Goal: Task Accomplishment & Management: Complete application form

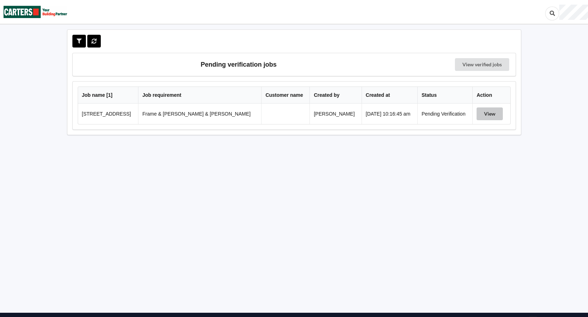
click at [485, 117] on button "View" at bounding box center [490, 114] width 26 height 13
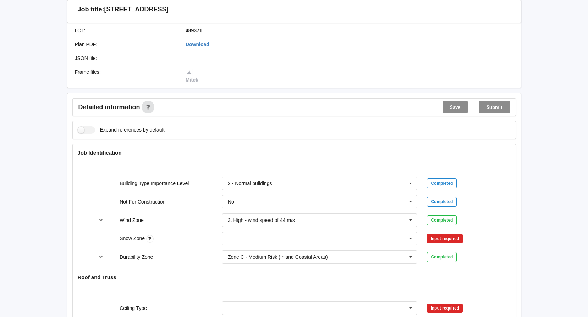
scroll to position [213, 0]
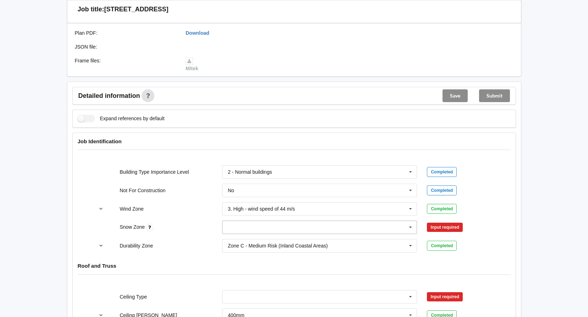
click at [409, 221] on icon at bounding box center [410, 227] width 11 height 13
click at [240, 235] on div "N0" at bounding box center [319, 240] width 194 height 13
click at [435, 222] on button "Confirm input" at bounding box center [448, 228] width 42 height 12
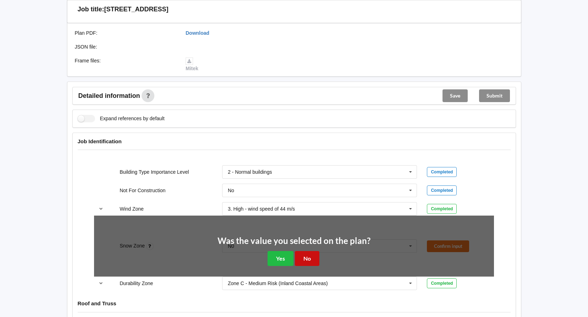
click at [305, 251] on button "No" at bounding box center [307, 258] width 24 height 15
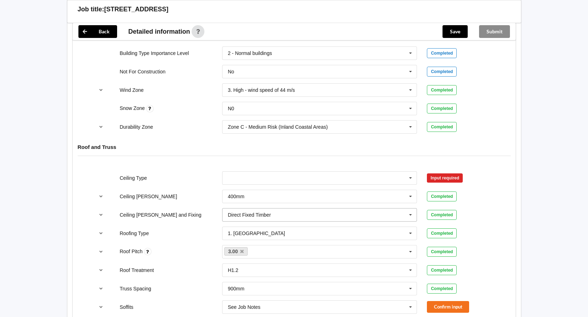
scroll to position [319, 0]
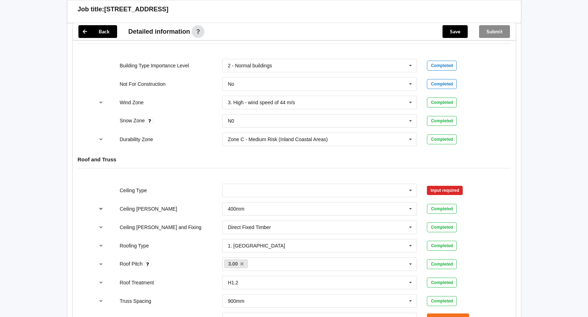
click at [100, 207] on icon "reference-toggle" at bounding box center [101, 209] width 6 height 4
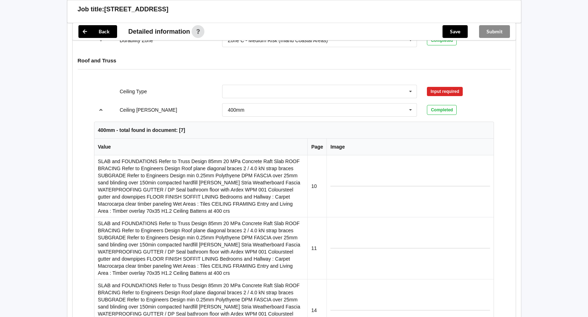
scroll to position [390, 0]
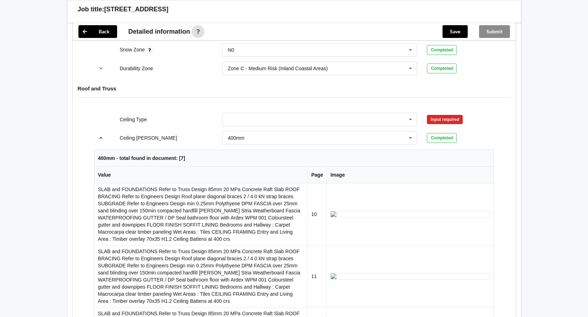
click at [103, 136] on icon "reference-toggle" at bounding box center [101, 138] width 6 height 4
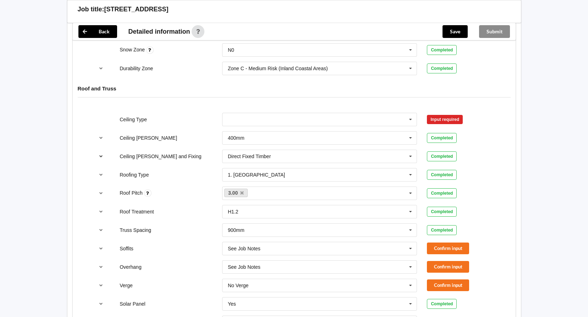
click at [101, 154] on icon "reference-toggle" at bounding box center [101, 156] width 6 height 4
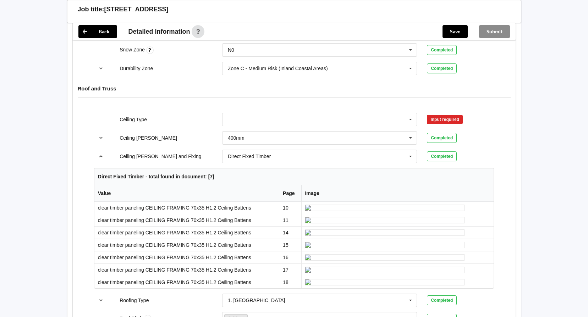
click at [98, 154] on icon "reference-toggle" at bounding box center [101, 156] width 6 height 4
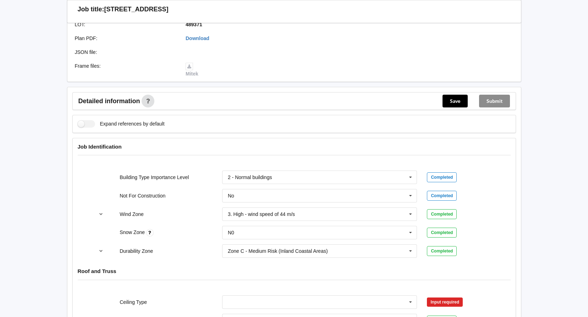
scroll to position [177, 0]
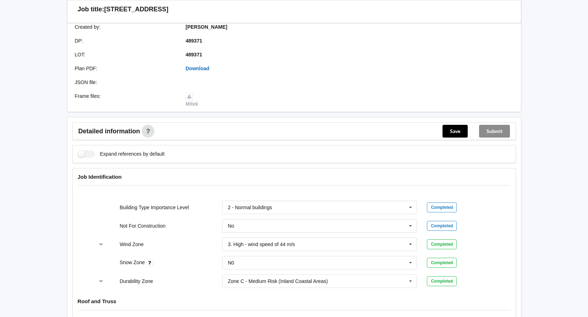
click at [196, 66] on link "Download" at bounding box center [198, 69] width 24 height 6
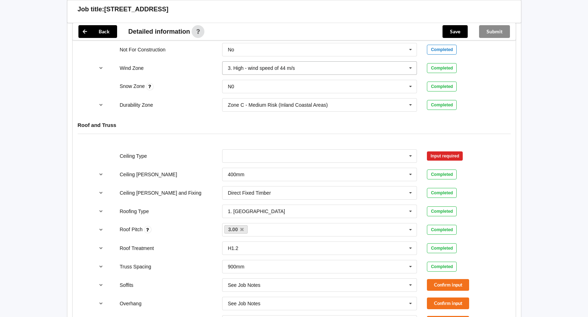
scroll to position [355, 0]
click at [409, 149] on icon at bounding box center [410, 155] width 11 height 13
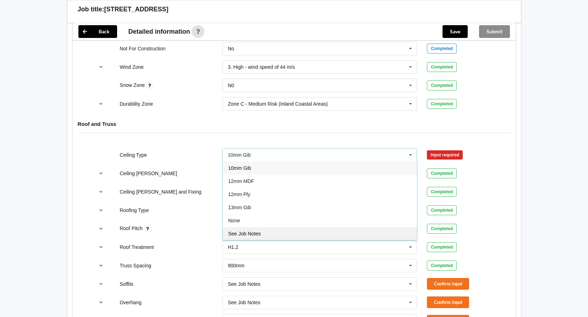
click at [253, 231] on span "See Job Notes" at bounding box center [244, 234] width 33 height 6
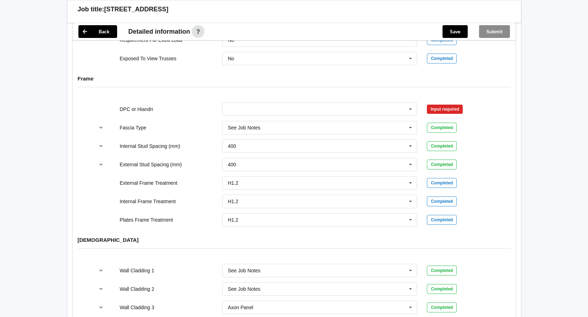
scroll to position [920, 0]
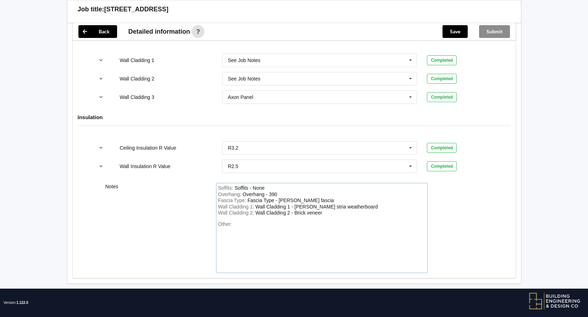
click at [246, 221] on div "Other:" at bounding box center [321, 246] width 207 height 50
click at [220, 227] on div "Macrocarpa clear timber paneling" at bounding box center [255, 230] width 74 height 6
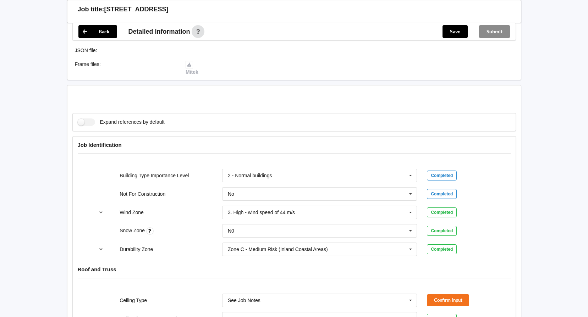
scroll to position [388, 0]
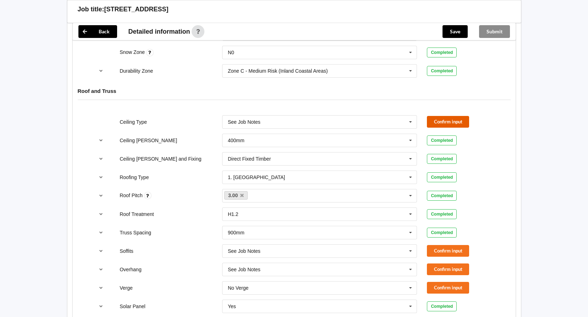
click at [441, 116] on button "Confirm input" at bounding box center [448, 122] width 42 height 12
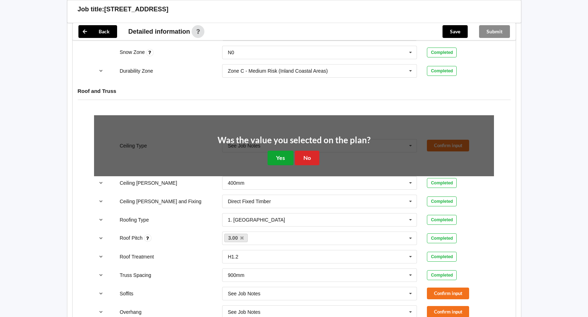
click at [280, 152] on button "Yes" at bounding box center [281, 158] width 26 height 15
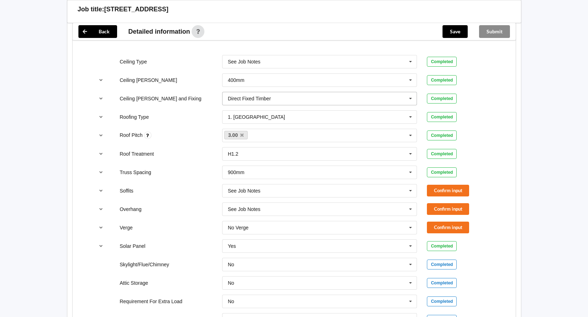
scroll to position [494, 0]
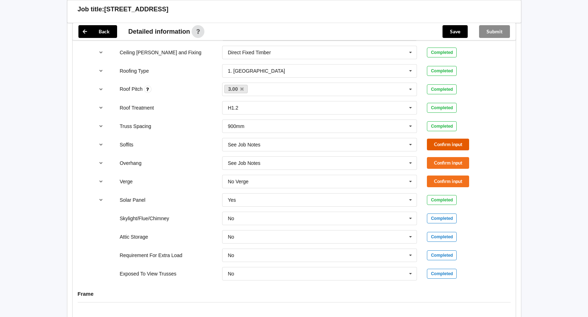
click at [459, 141] on button "Confirm input" at bounding box center [448, 145] width 42 height 12
click at [445, 157] on button "Confirm input" at bounding box center [448, 163] width 42 height 12
click at [447, 176] on button "Confirm input" at bounding box center [448, 182] width 42 height 12
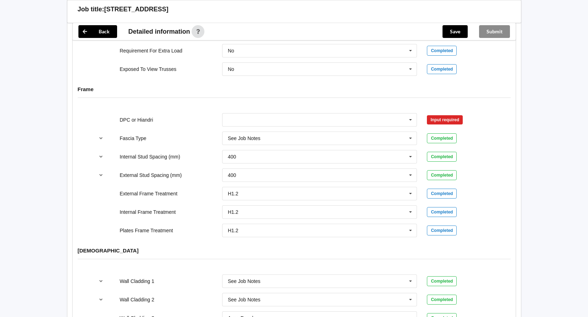
scroll to position [707, 0]
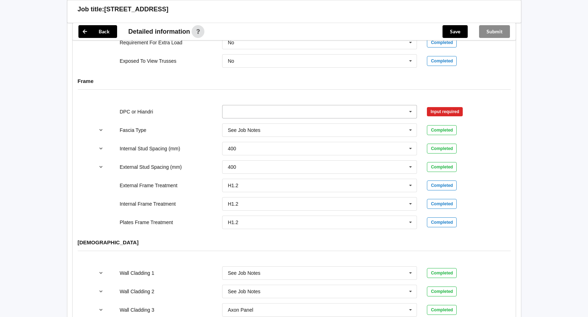
click at [276, 105] on input "text" at bounding box center [320, 111] width 194 height 13
click at [248, 122] on span "DPC Fitted" at bounding box center [240, 125] width 24 height 6
click at [439, 107] on button "Confirm input" at bounding box center [448, 112] width 42 height 12
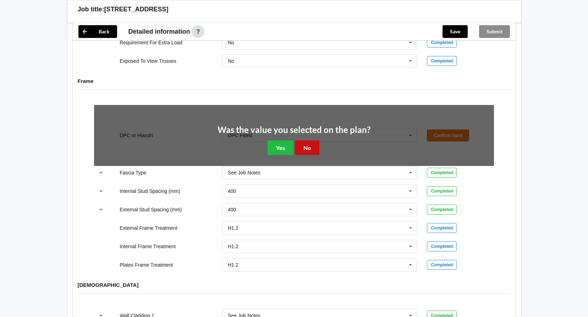
click at [309, 141] on button "No" at bounding box center [307, 148] width 24 height 15
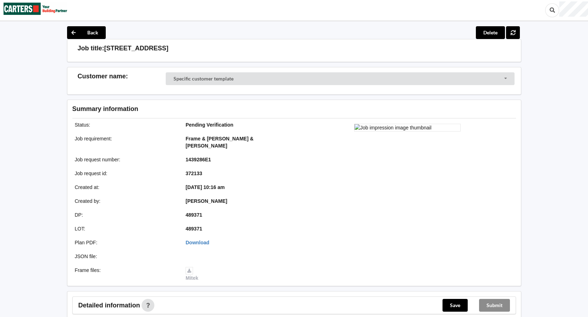
scroll to position [0, 0]
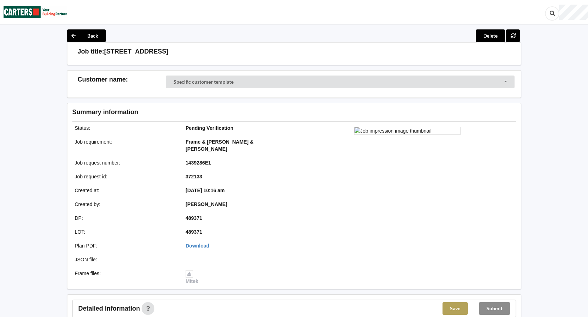
click at [451, 302] on button "Save" at bounding box center [454, 308] width 25 height 13
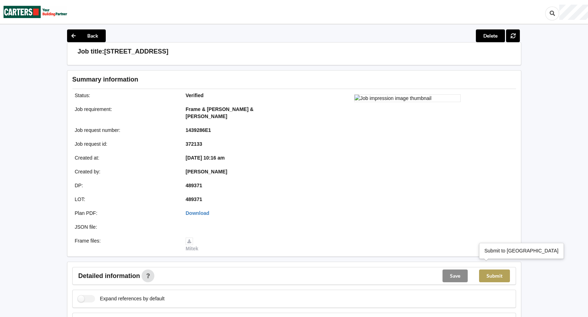
click at [491, 270] on button "Submit" at bounding box center [494, 276] width 31 height 13
